Goal: Information Seeking & Learning: Check status

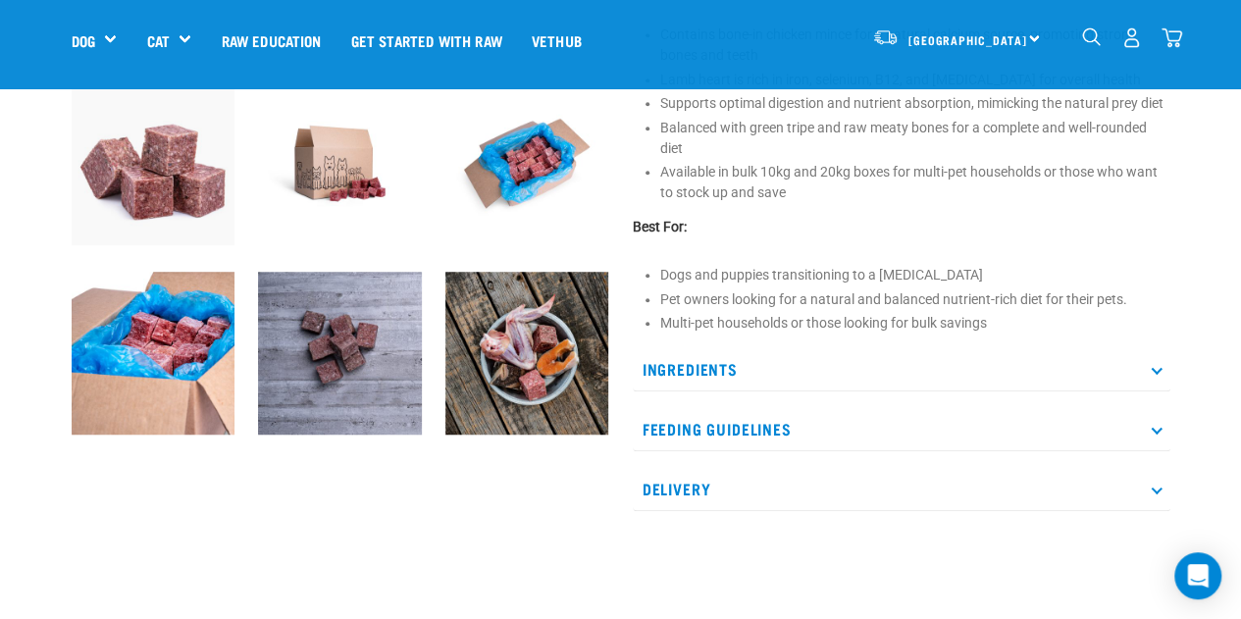
scroll to position [687, 0]
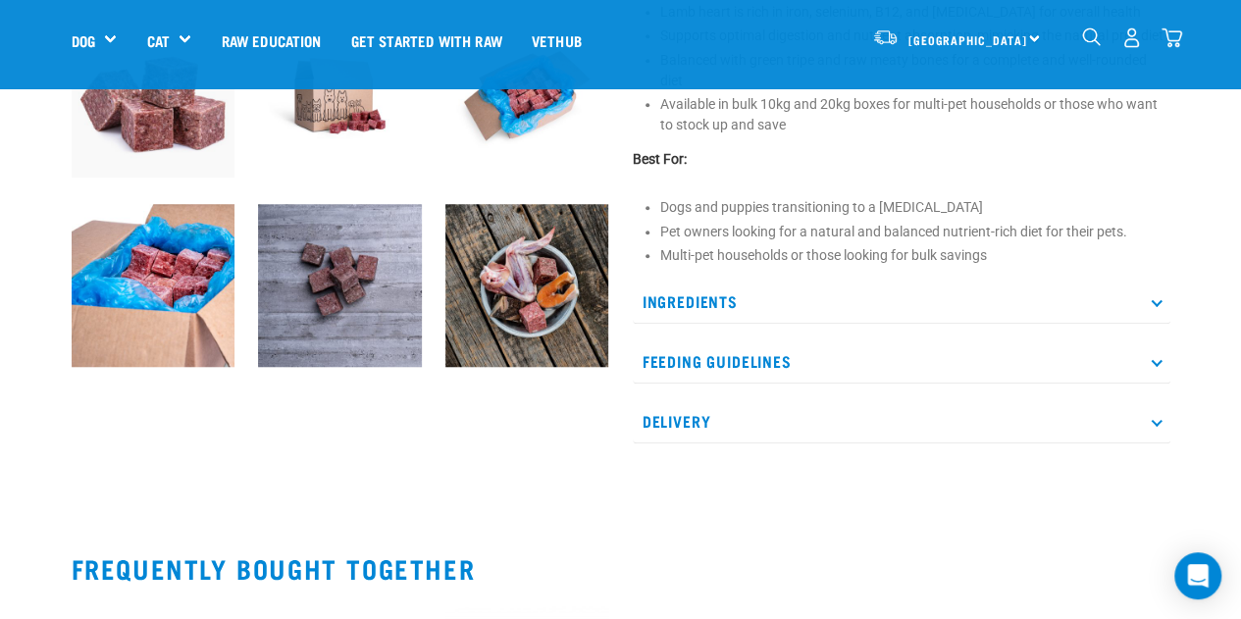
click at [1146, 415] on p "Delivery" at bounding box center [902, 421] width 538 height 44
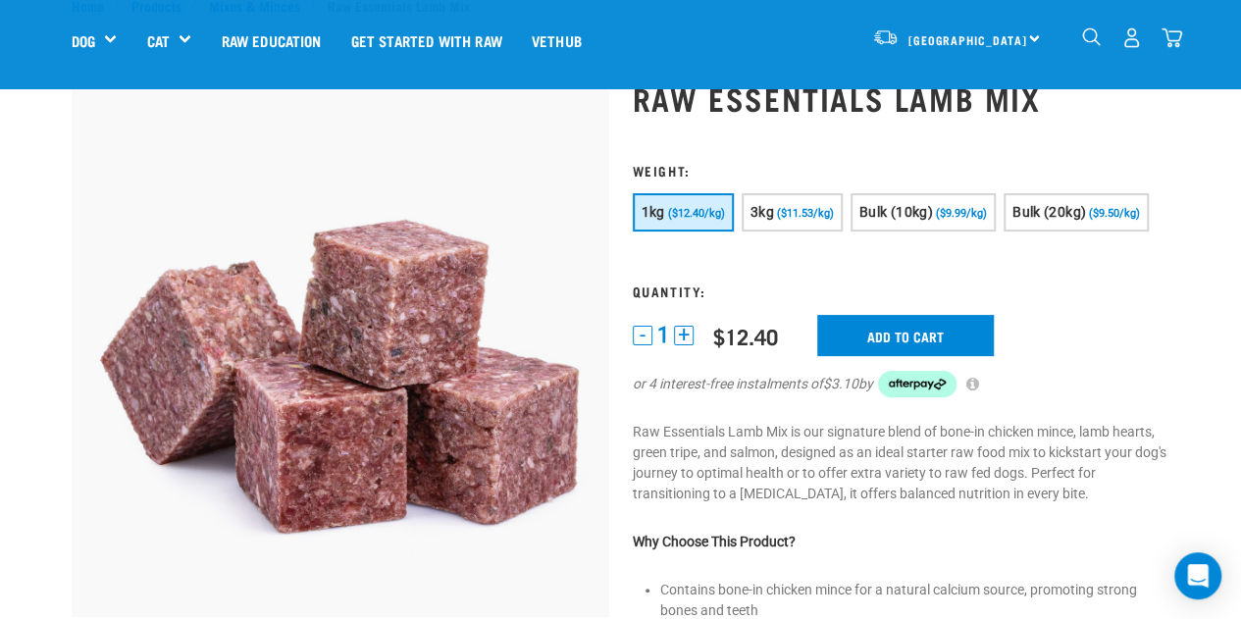
scroll to position [0, 0]
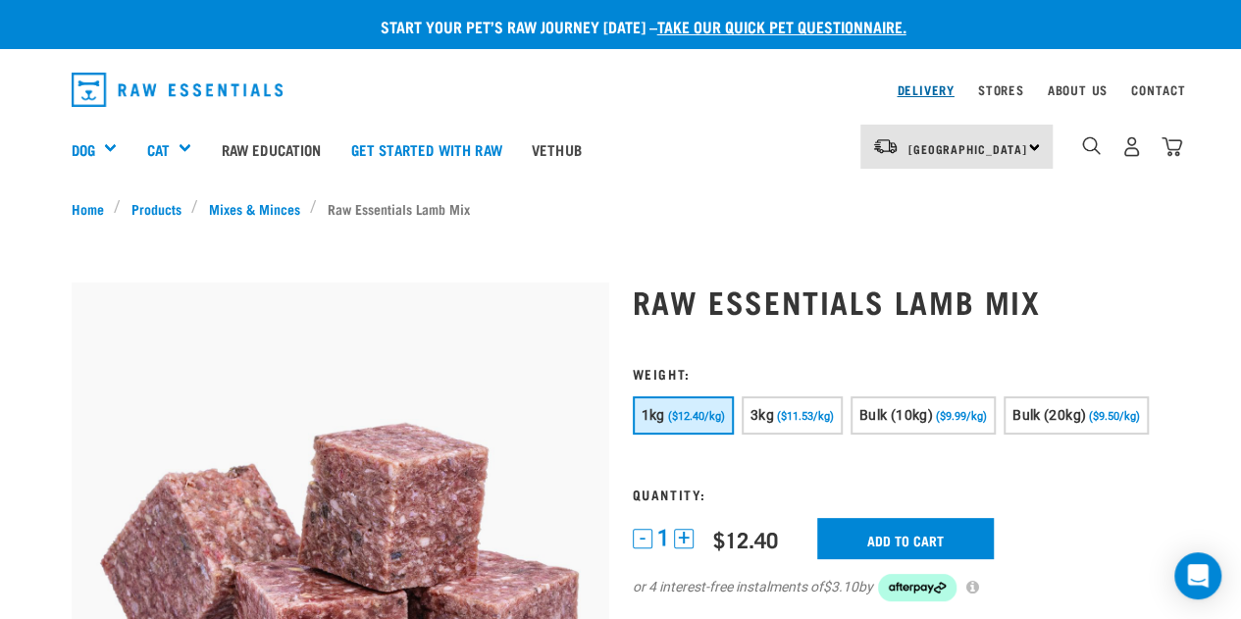
click at [926, 87] on link "Delivery" at bounding box center [925, 89] width 57 height 7
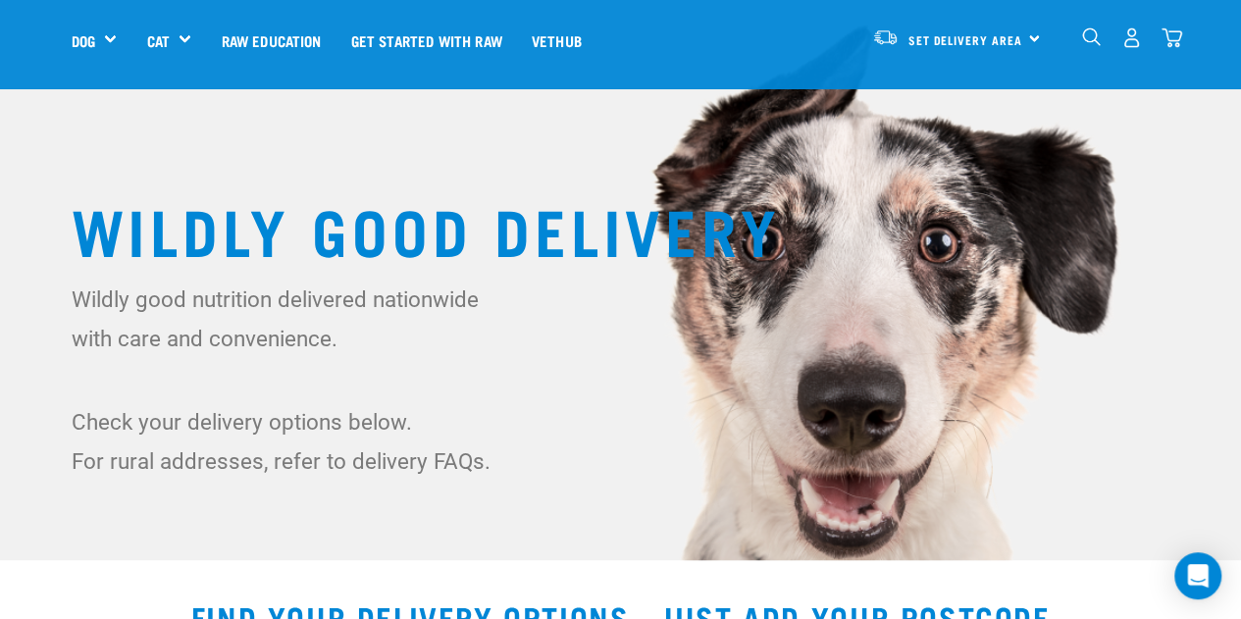
scroll to position [294, 0]
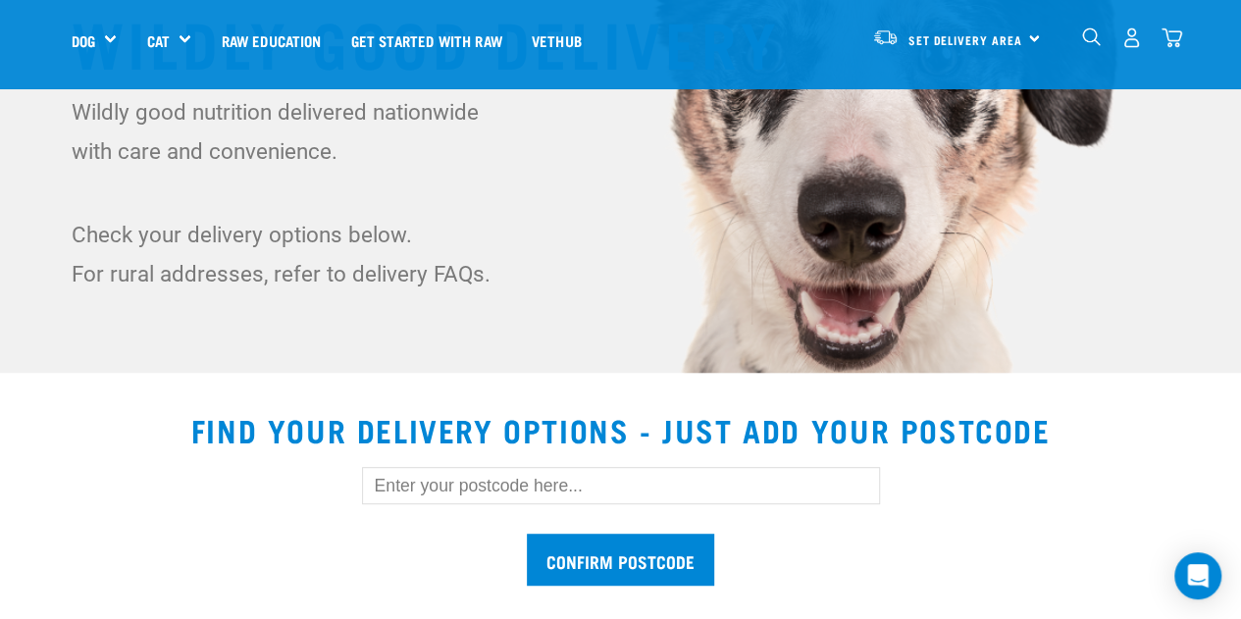
click at [494, 478] on input "text" at bounding box center [621, 485] width 518 height 37
type input "6035"
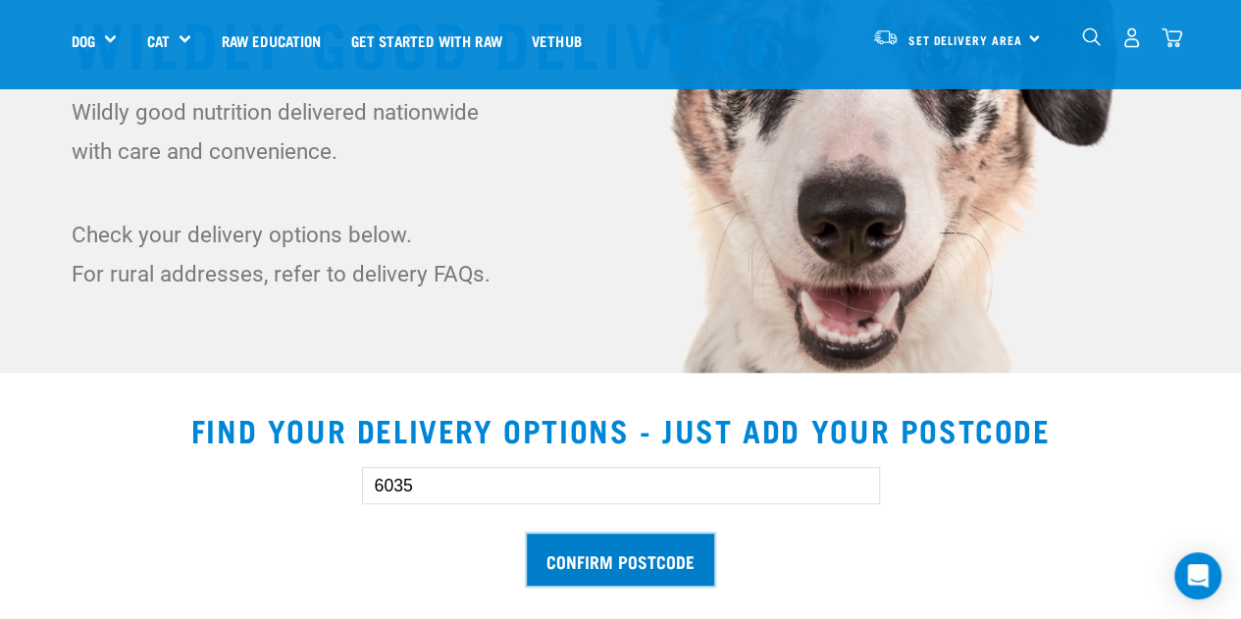
click at [573, 558] on input "Confirm postcode" at bounding box center [620, 560] width 187 height 52
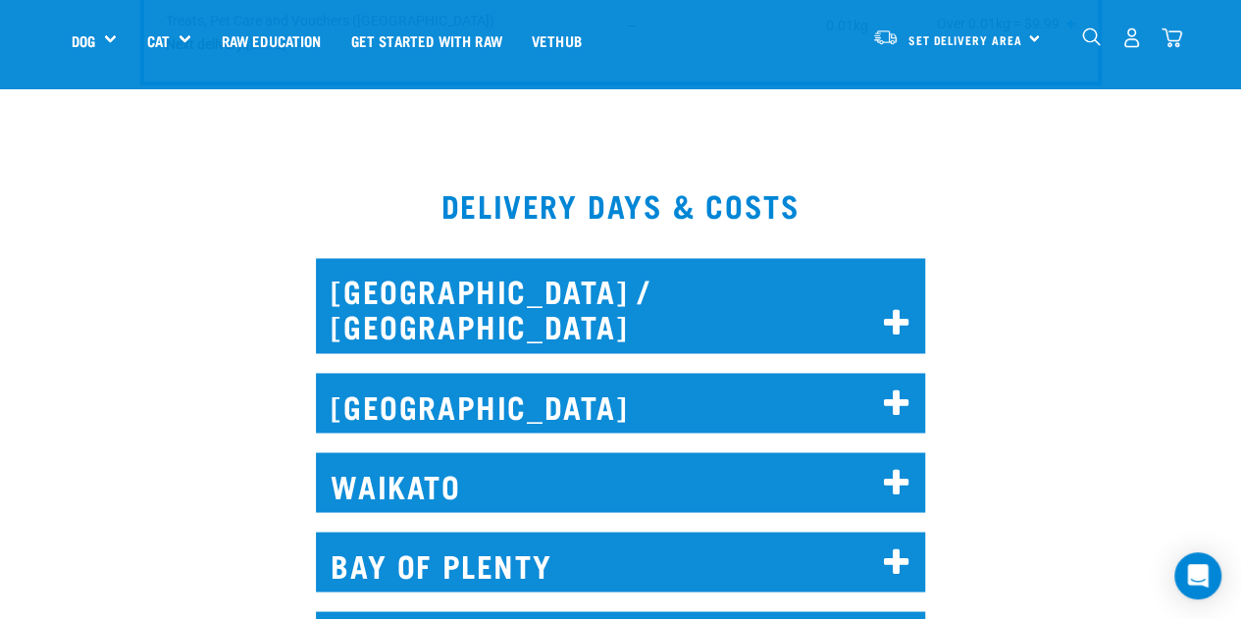
scroll to position [1668, 0]
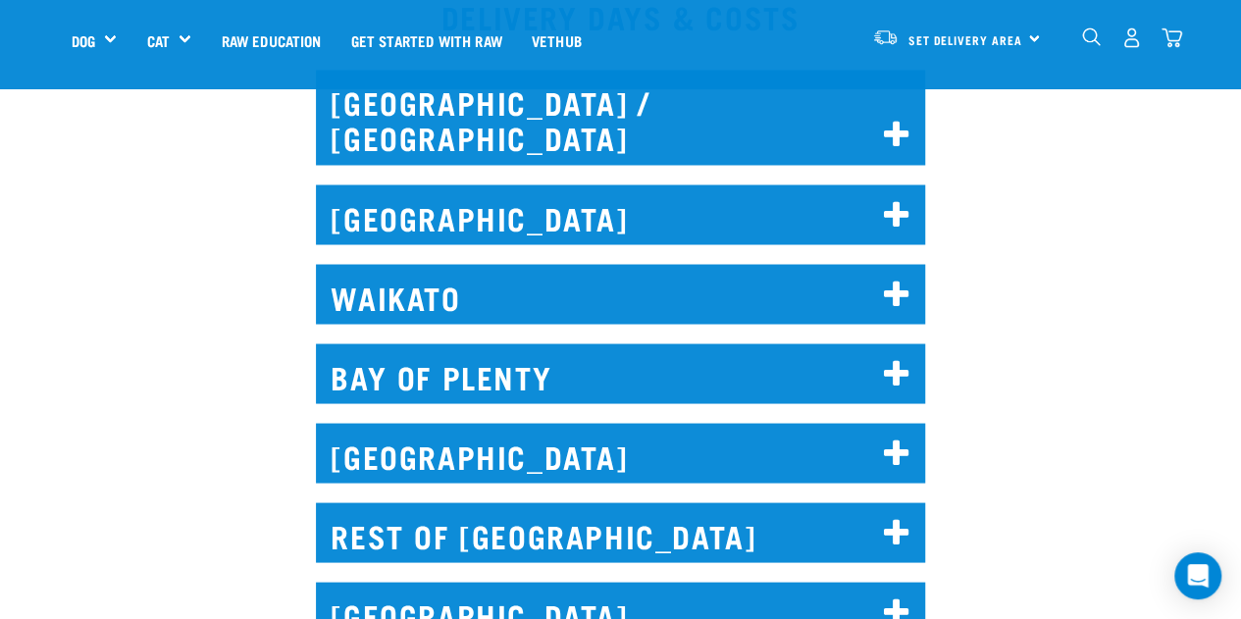
click at [899, 438] on icon at bounding box center [897, 453] width 26 height 31
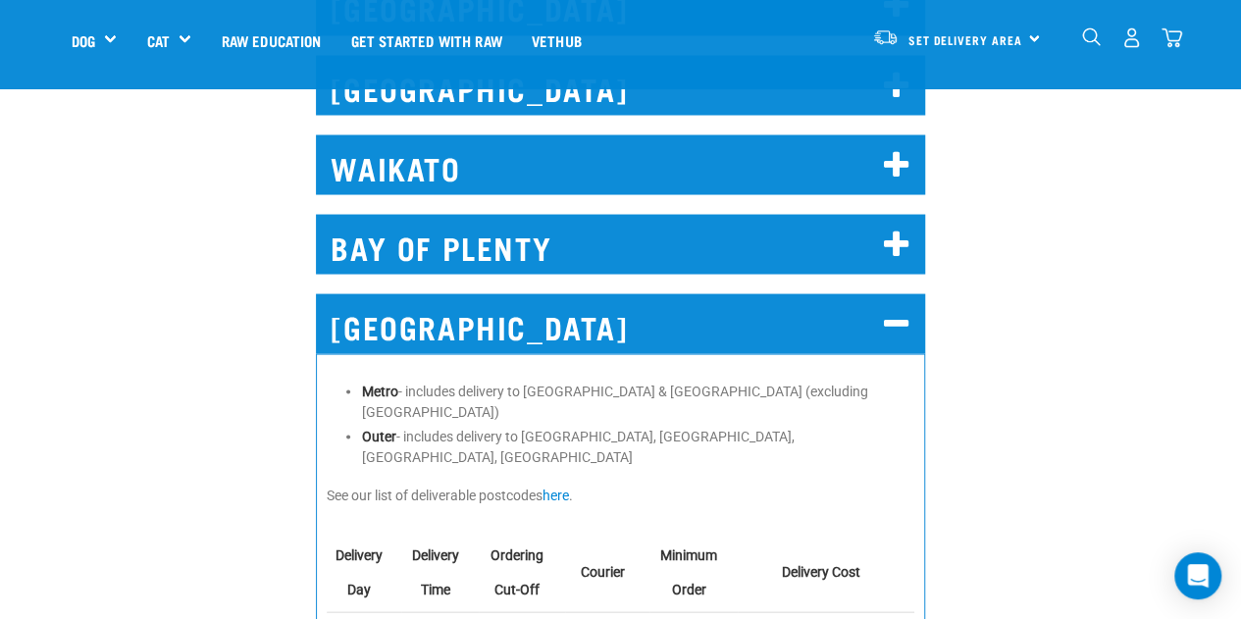
scroll to position [1962, 0]
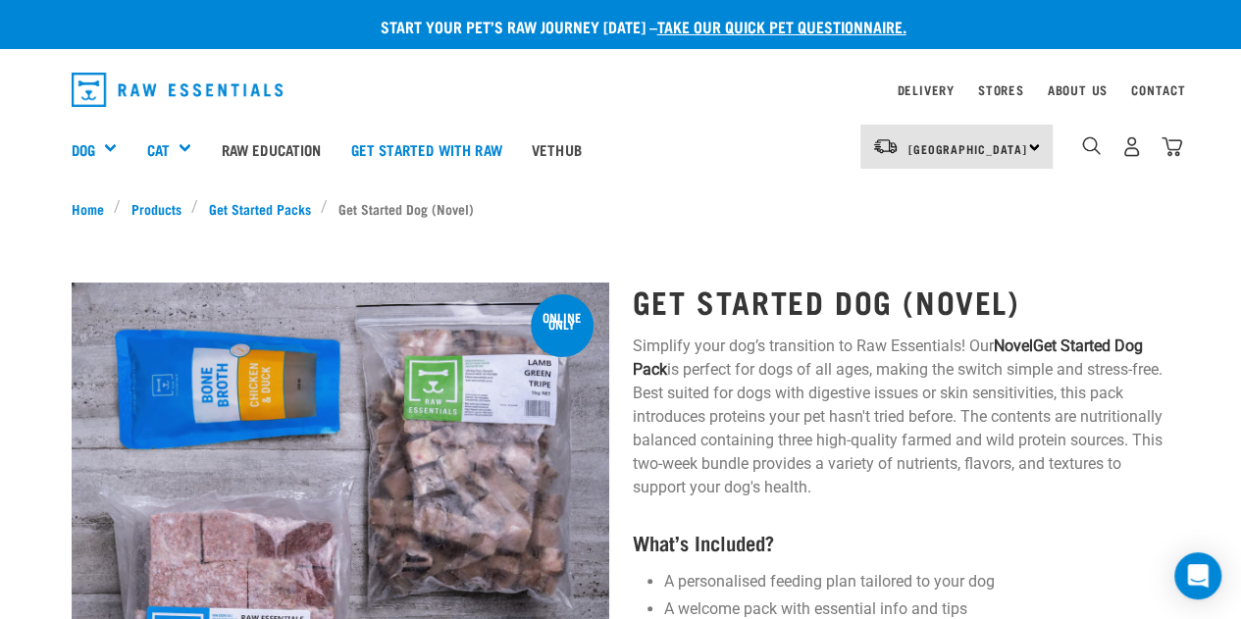
click at [1009, 146] on div "[GEOGRAPHIC_DATA] [GEOGRAPHIC_DATA]" at bounding box center [956, 147] width 192 height 44
click at [948, 195] on link "[GEOGRAPHIC_DATA]" at bounding box center [954, 202] width 188 height 43
